Goal: Check status: Check status

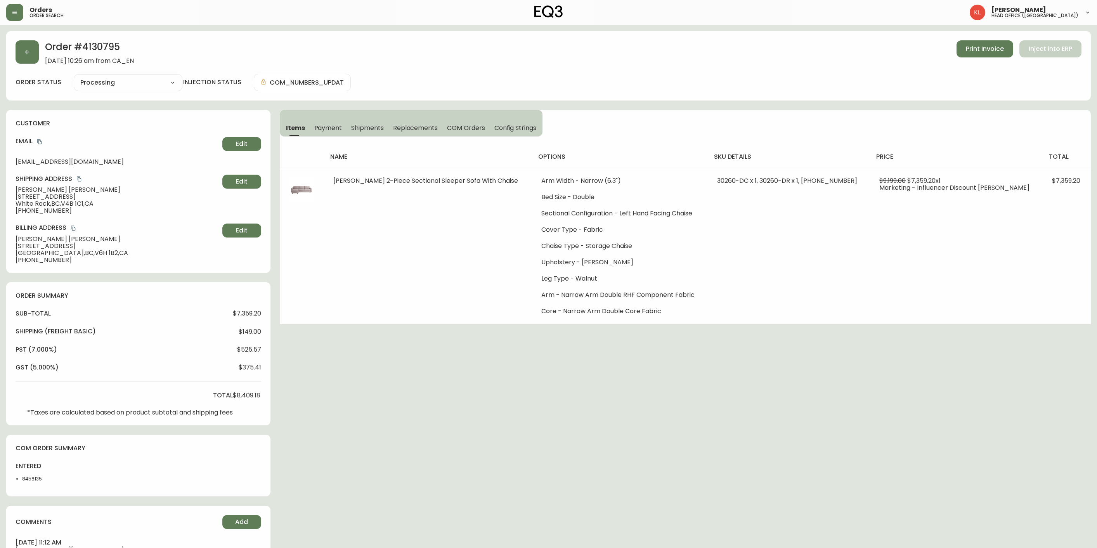
select select "PROCESSING"
click at [38, 51] on button "button" at bounding box center [27, 51] width 23 height 23
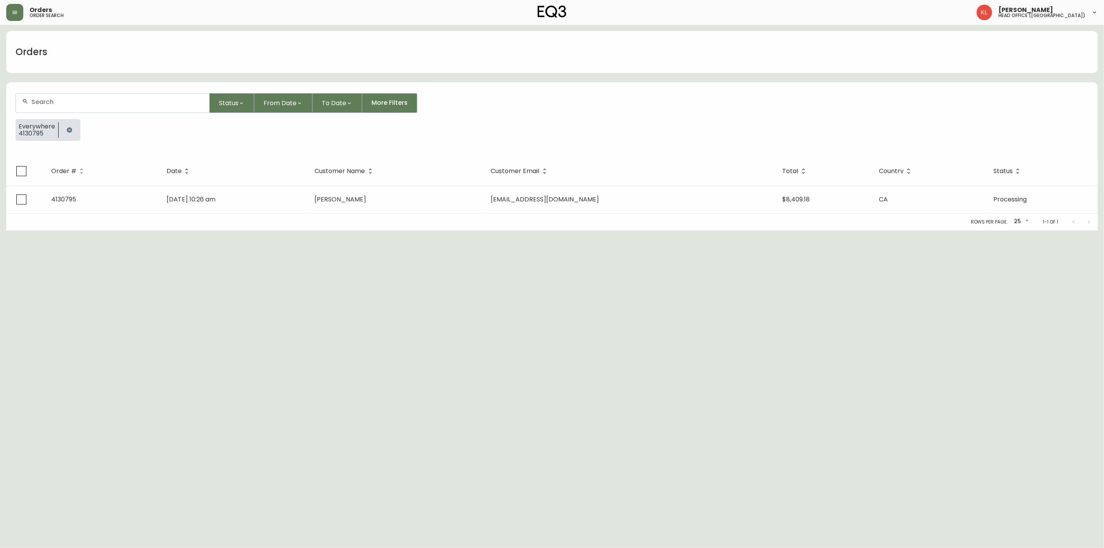
click at [70, 133] on button "button" at bounding box center [70, 130] width 16 height 16
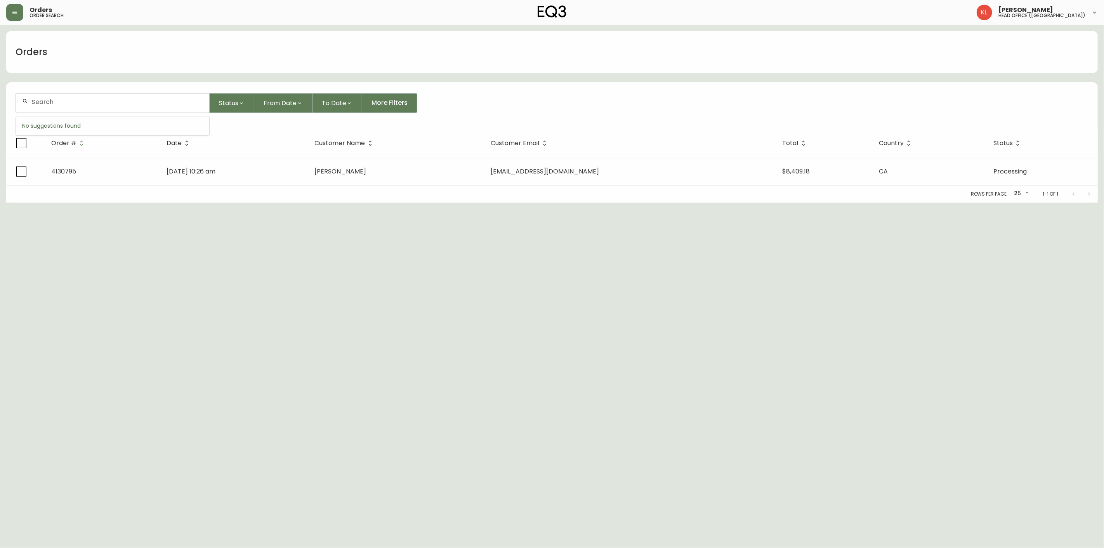
click at [68, 105] on input "text" at bounding box center [117, 101] width 172 height 7
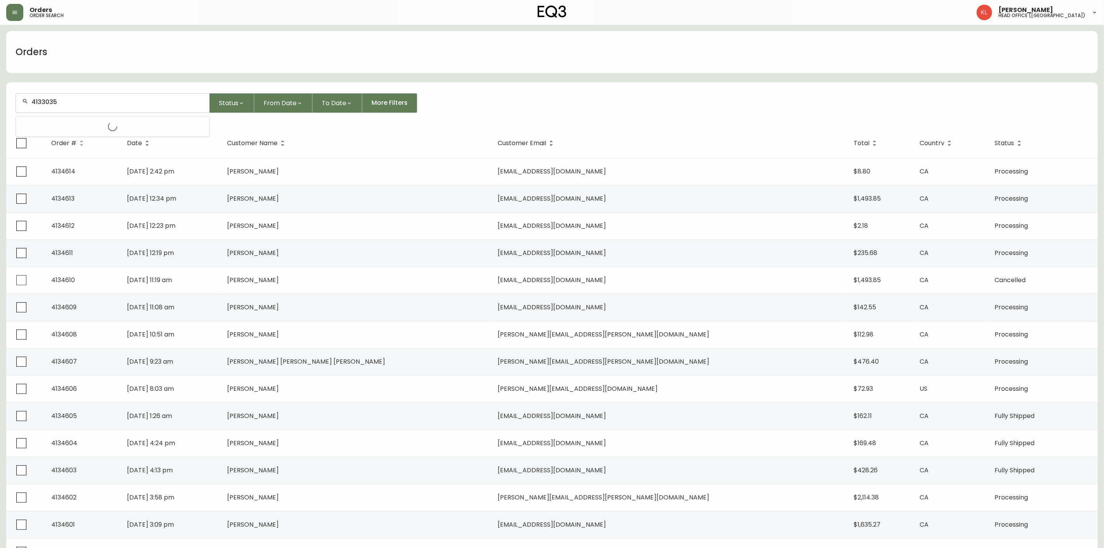
type input "4133035"
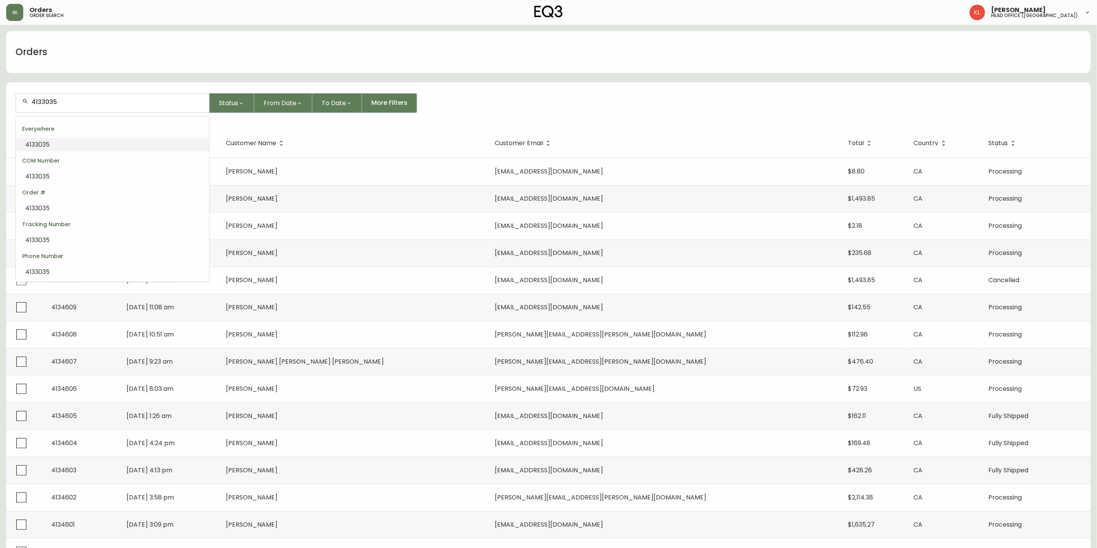
click at [86, 144] on li "4133035" at bounding box center [112, 144] width 193 height 13
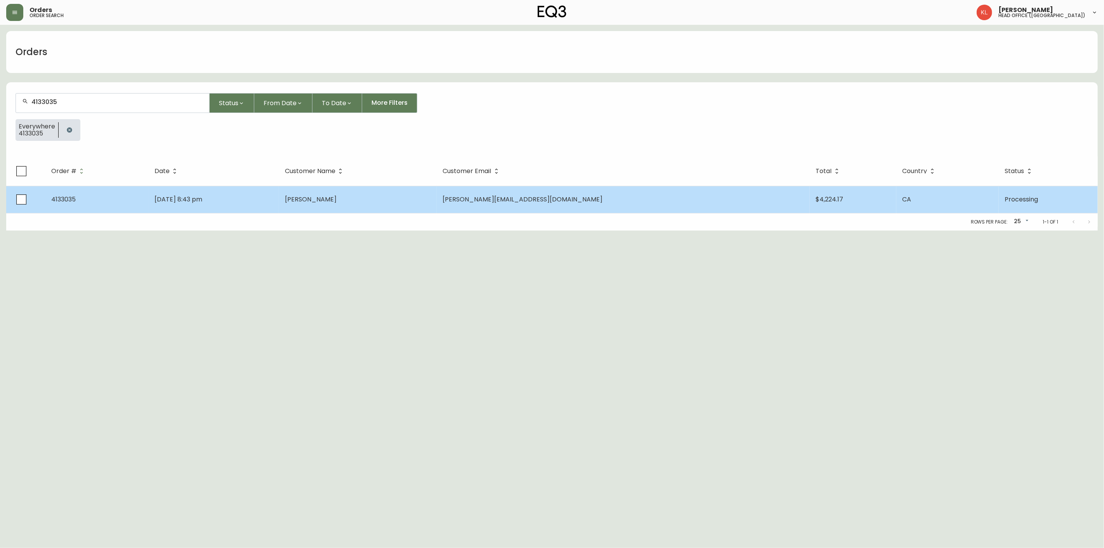
click at [175, 196] on span "[DATE] 8:43 pm" at bounding box center [178, 199] width 48 height 9
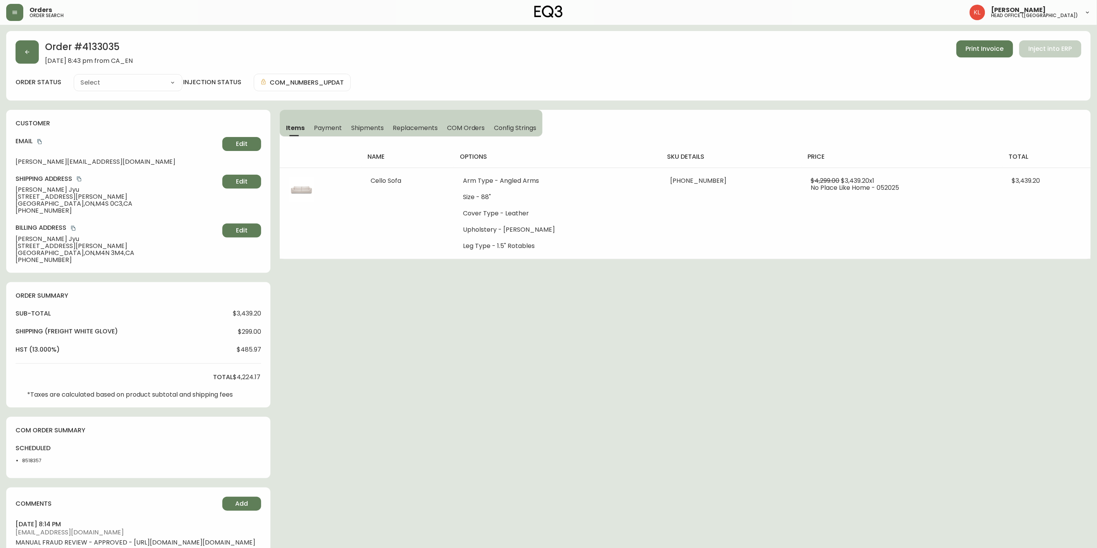
type input "Processing"
select select "PROCESSING"
